Goal: Find specific page/section: Find specific page/section

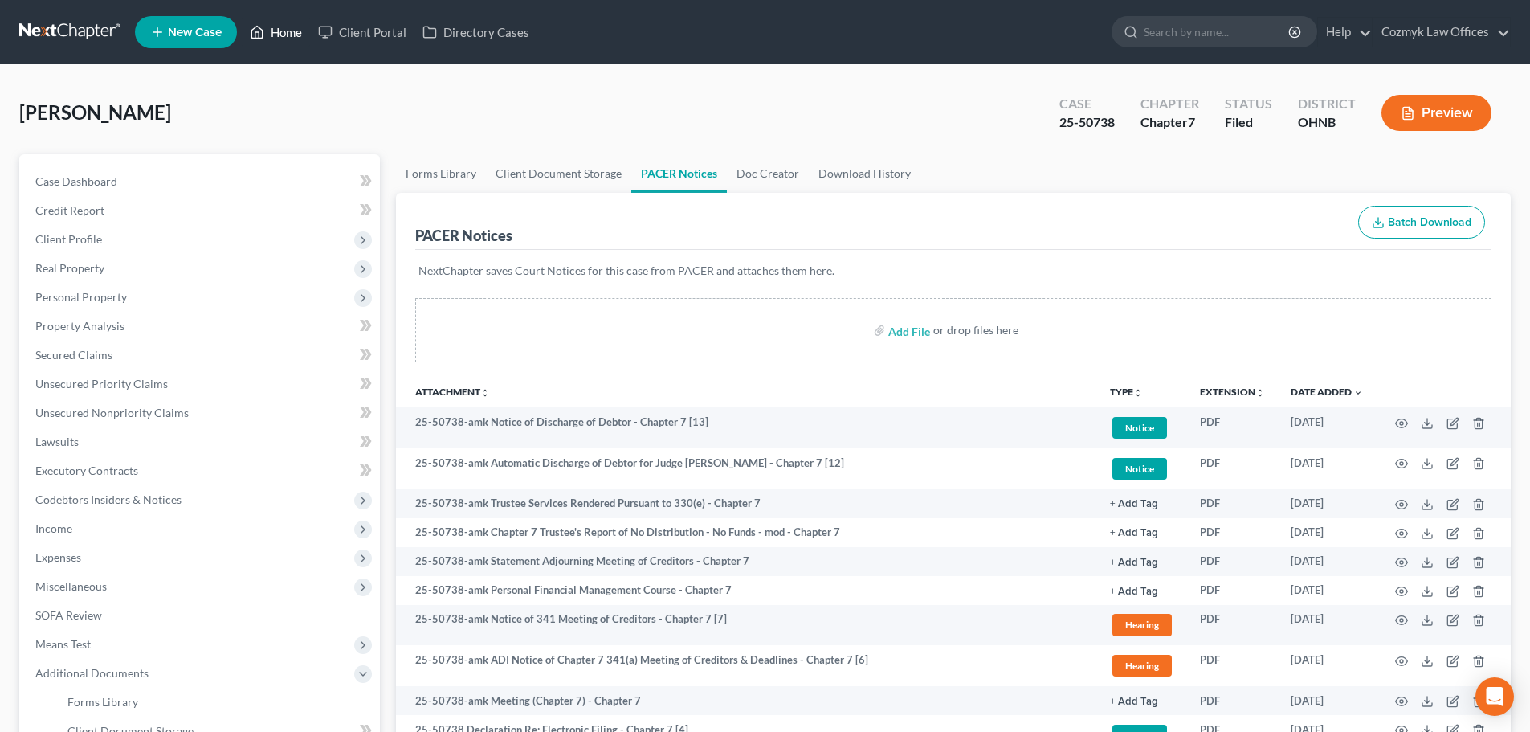
click at [291, 35] on link "Home" at bounding box center [276, 32] width 68 height 29
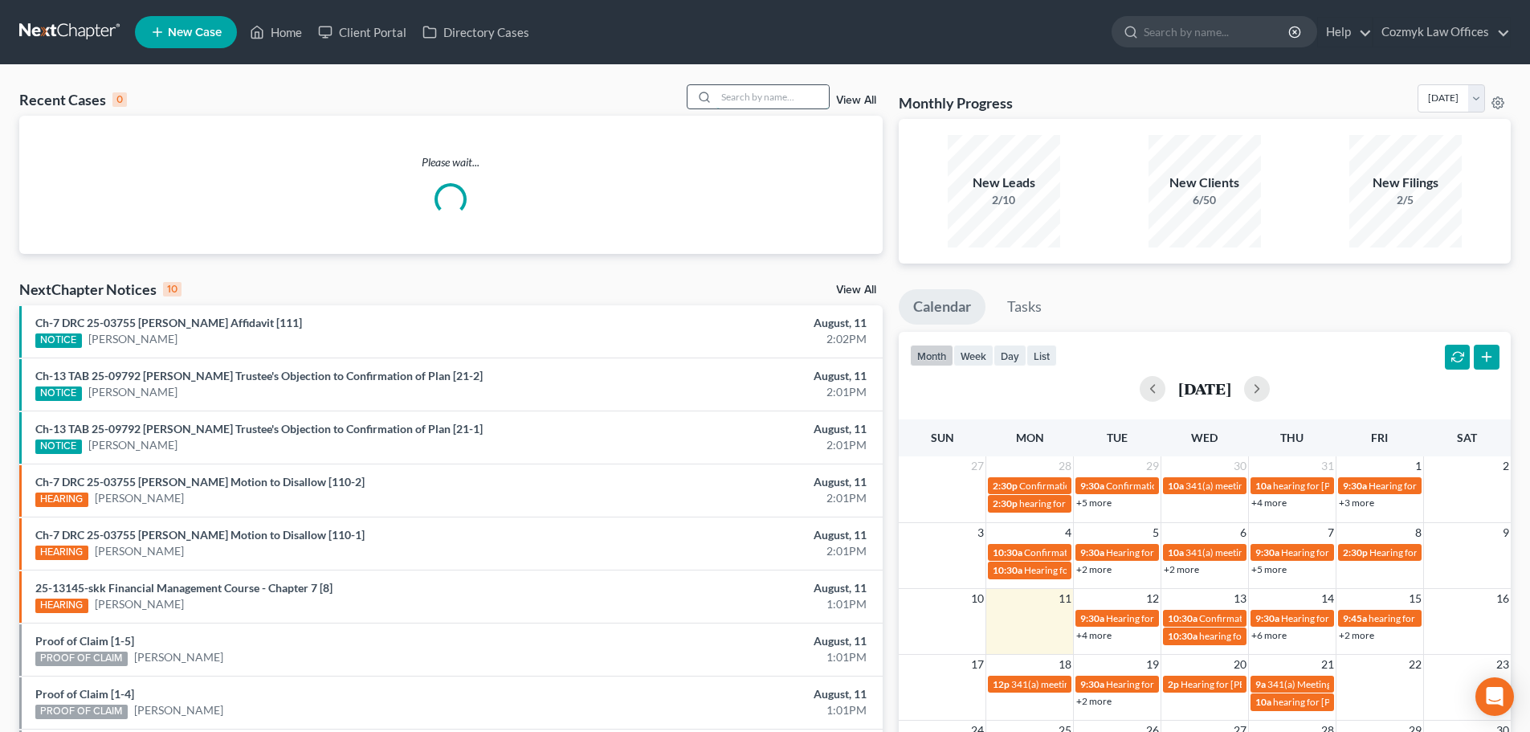
click at [786, 91] on input "search" at bounding box center [772, 96] width 112 height 23
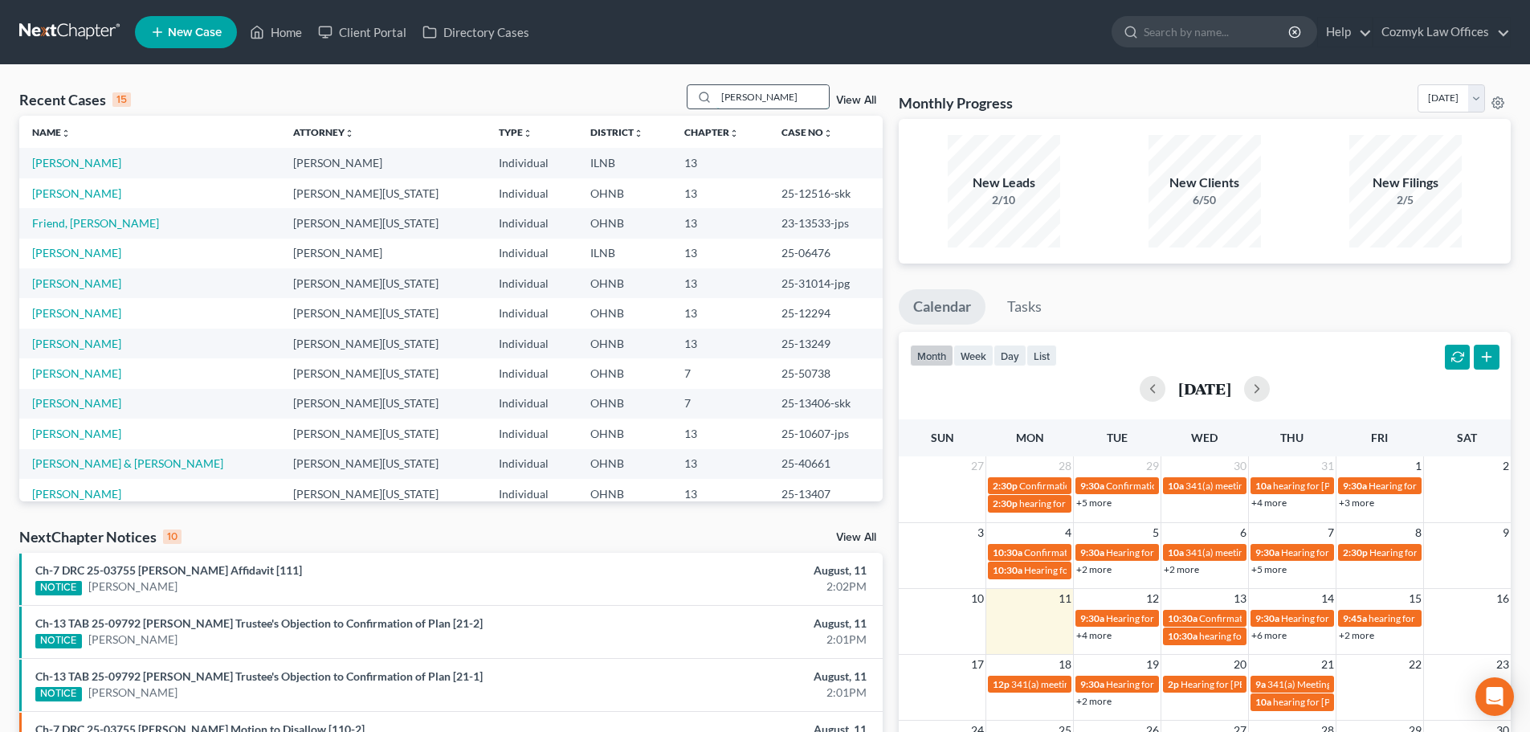
type input "[PERSON_NAME]"
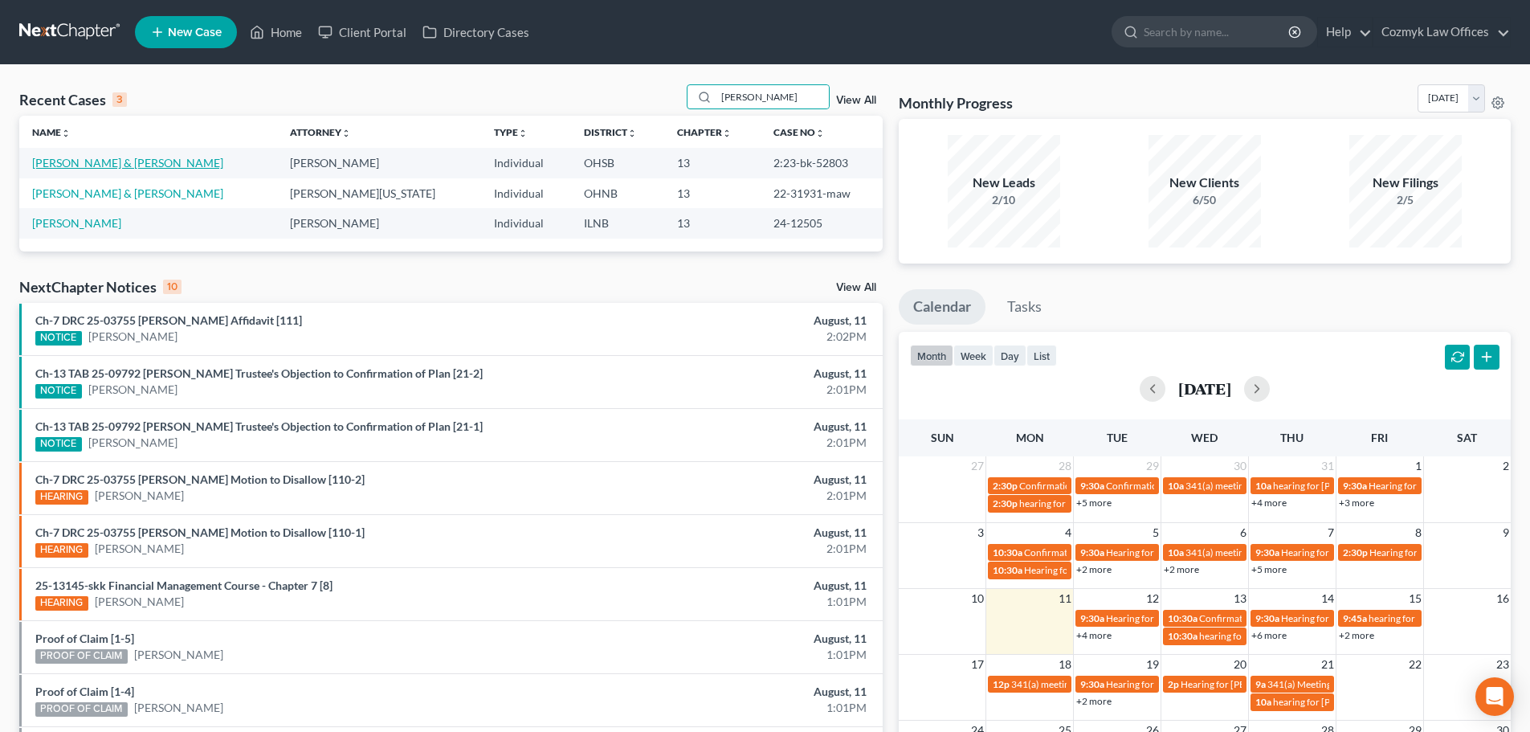
click at [77, 164] on link "[PERSON_NAME] & [PERSON_NAME]" at bounding box center [127, 163] width 191 height 14
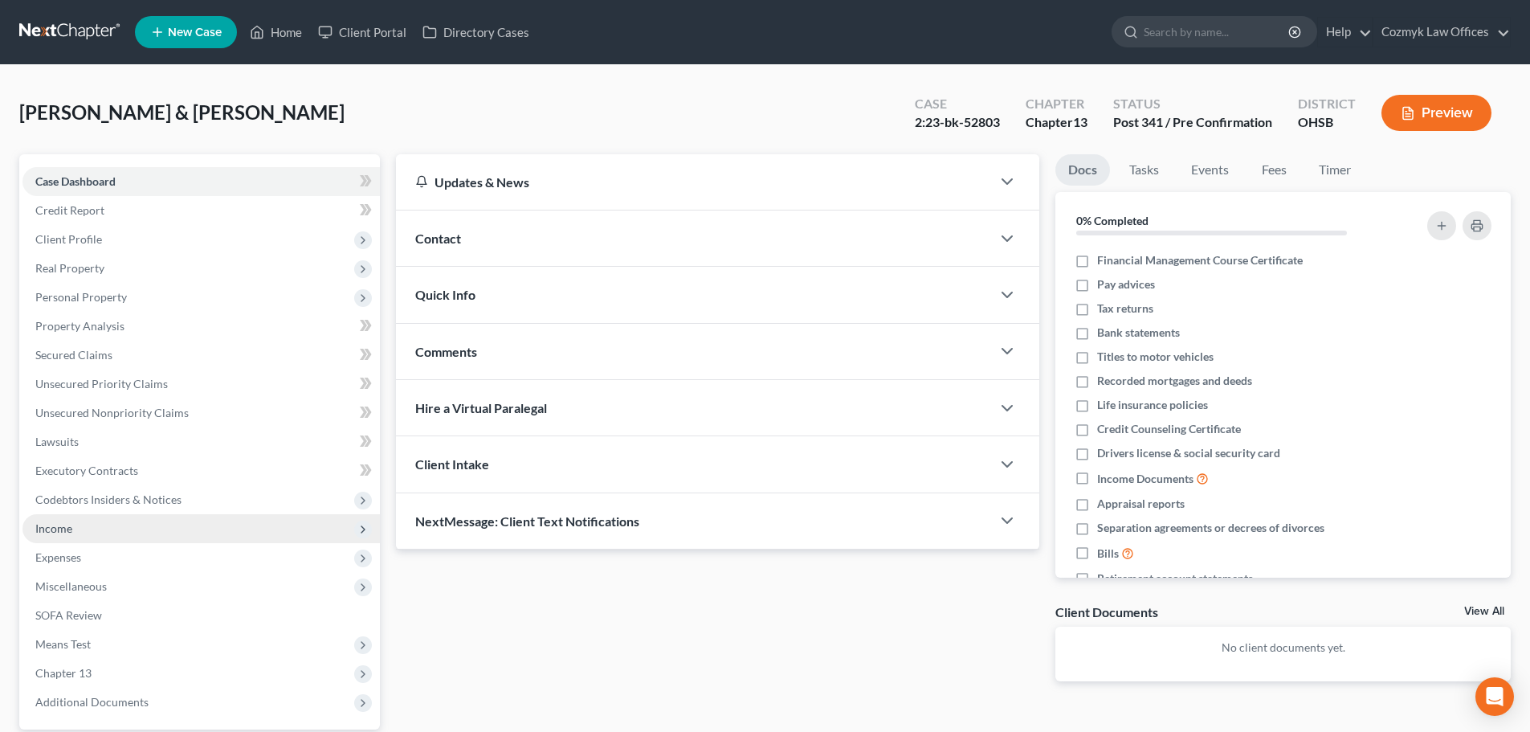
scroll to position [151, 0]
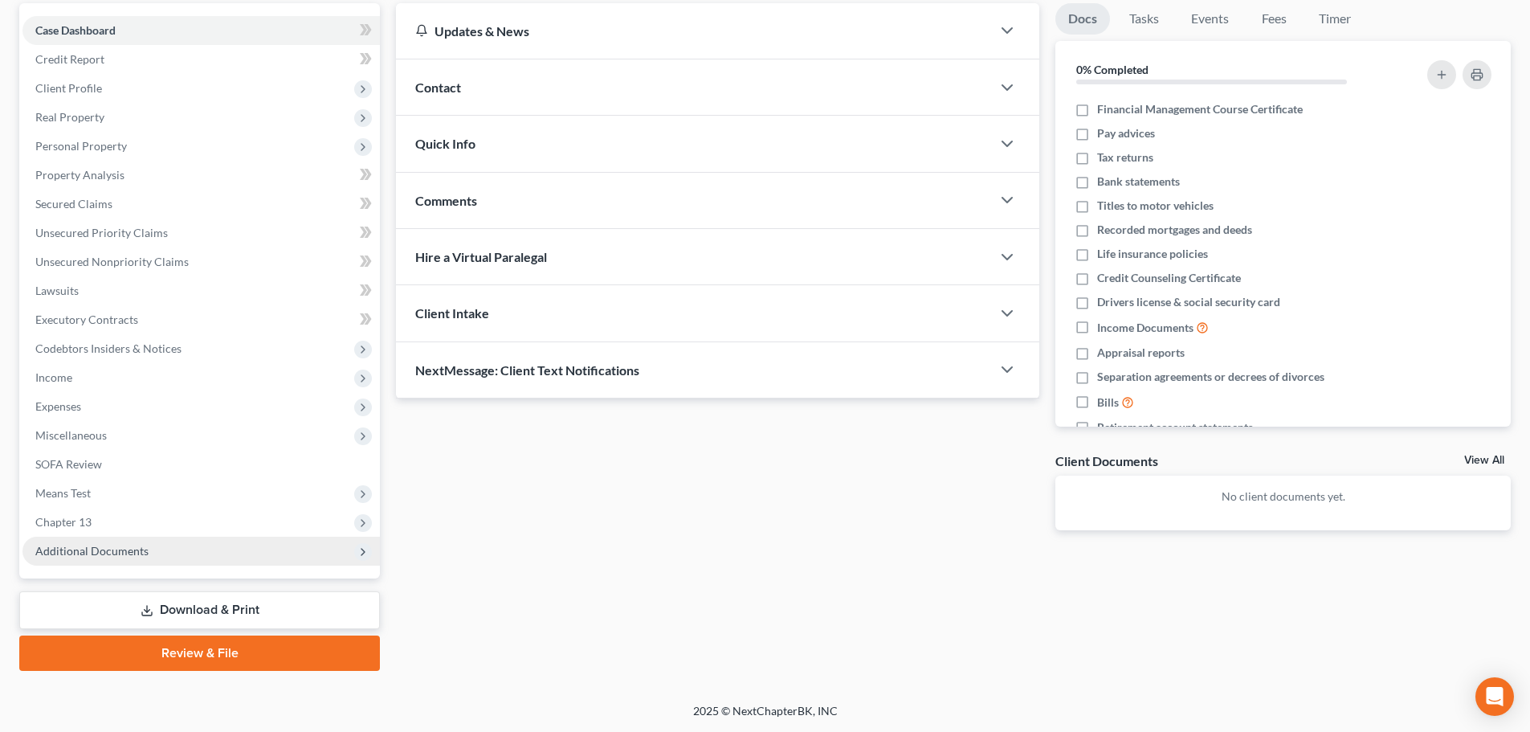
click at [153, 548] on span "Additional Documents" at bounding box center [200, 551] width 357 height 29
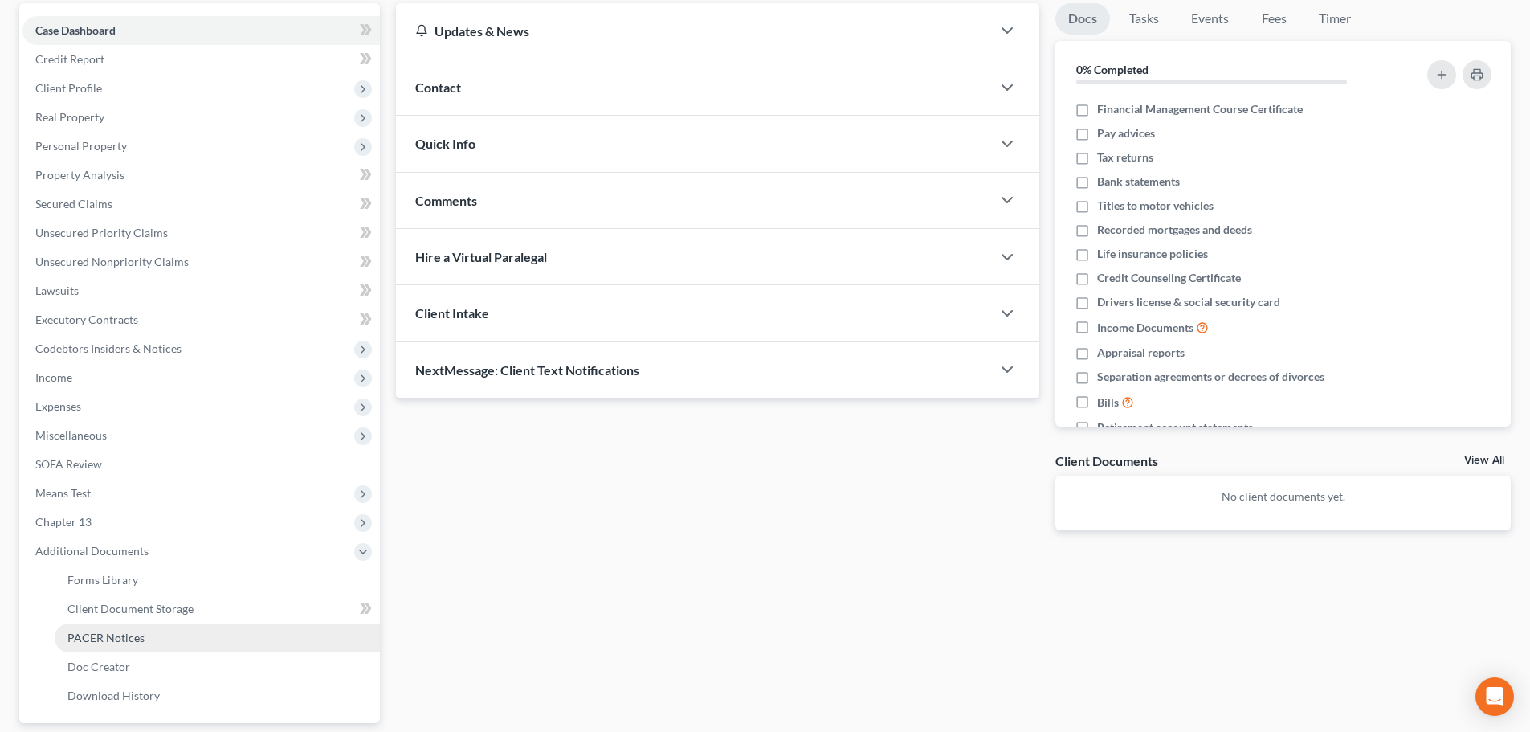
click at [149, 631] on link "PACER Notices" at bounding box center [217, 637] width 325 height 29
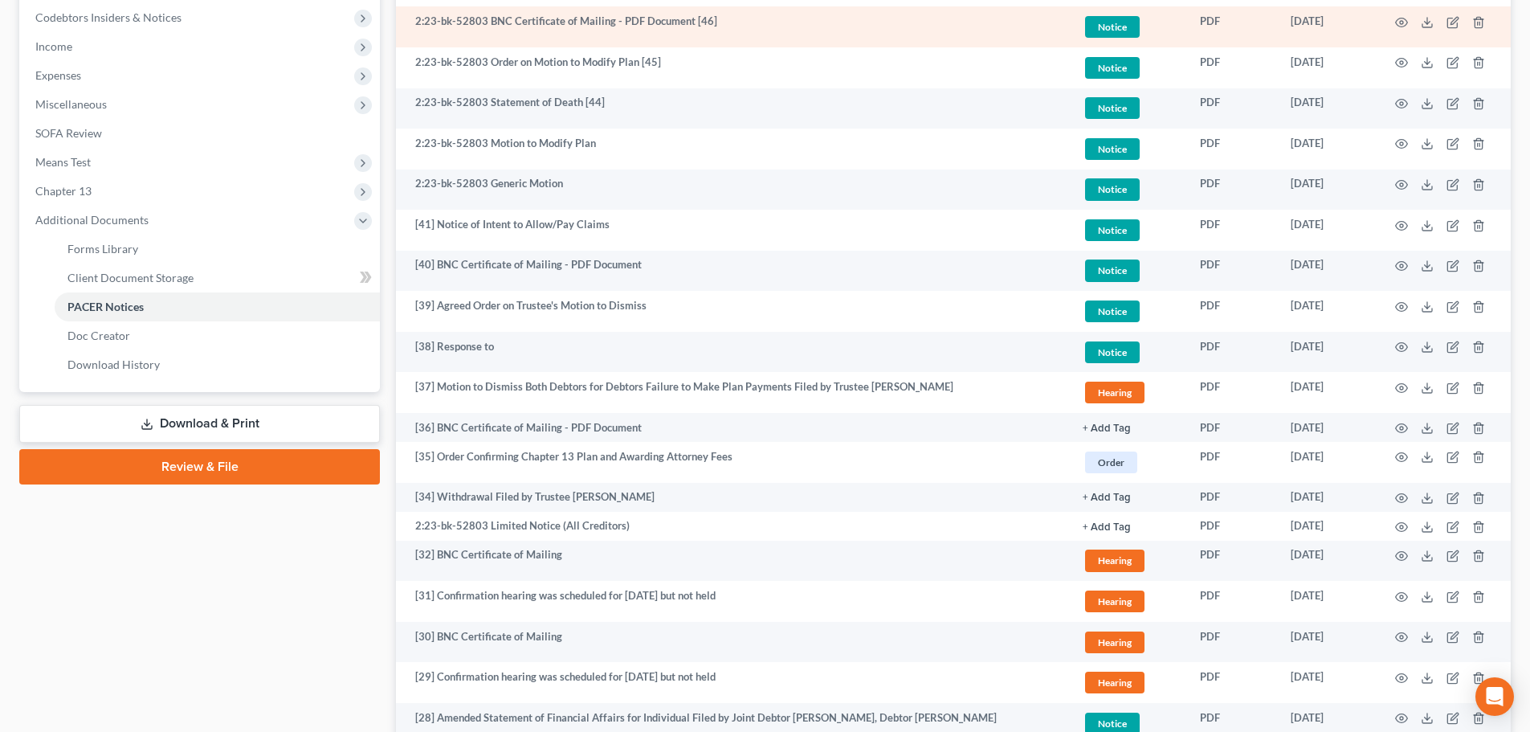
scroll to position [562, 0]
